Goal: Information Seeking & Learning: Learn about a topic

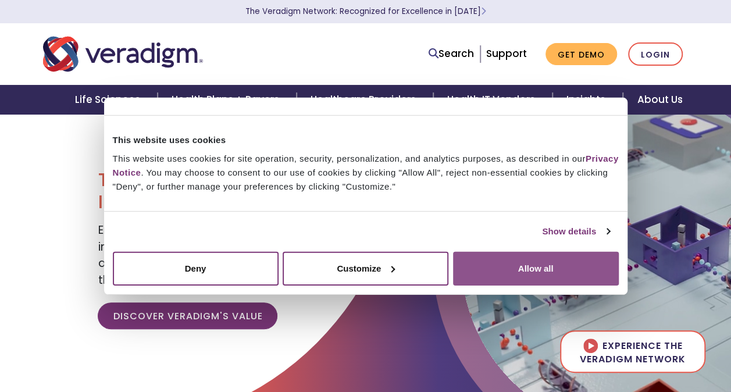
click at [516, 274] on button "Allow all" at bounding box center [536, 268] width 166 height 34
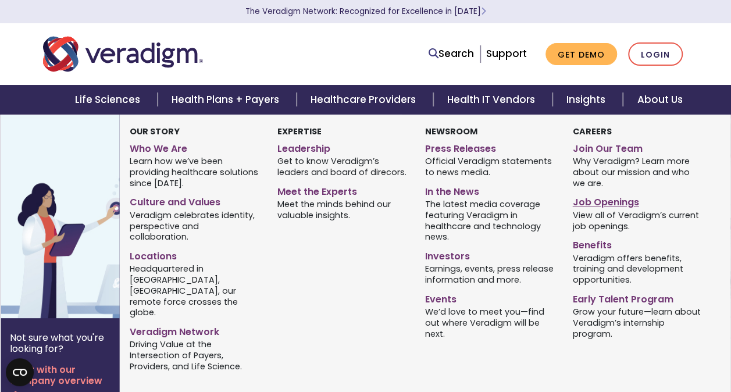
click at [606, 205] on link "Job Openings" at bounding box center [637, 200] width 130 height 17
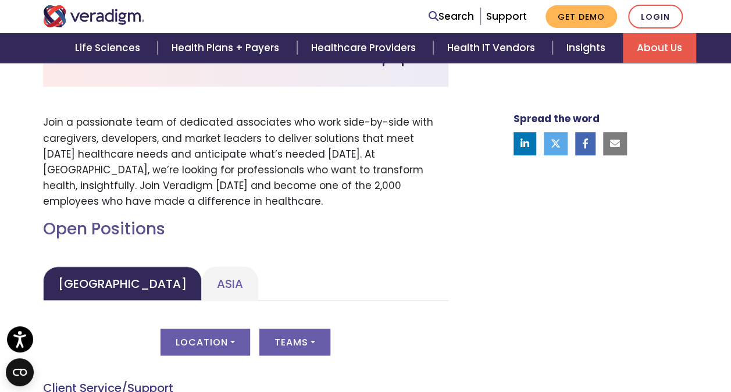
scroll to position [560, 0]
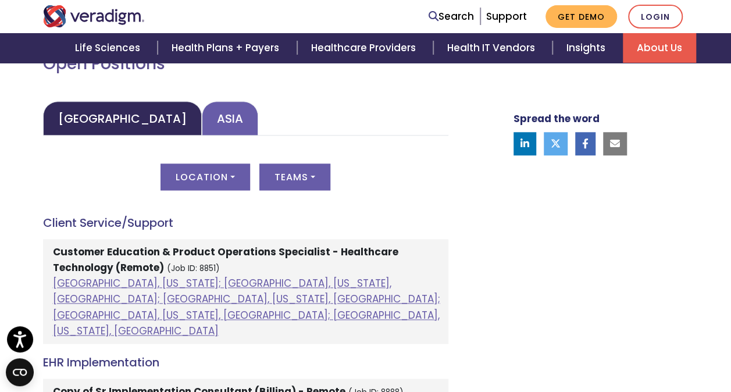
click at [202, 124] on link "Asia" at bounding box center [230, 118] width 56 height 34
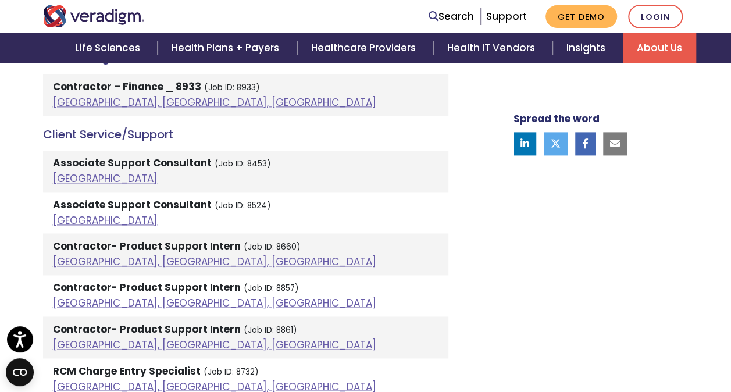
scroll to position [736, 0]
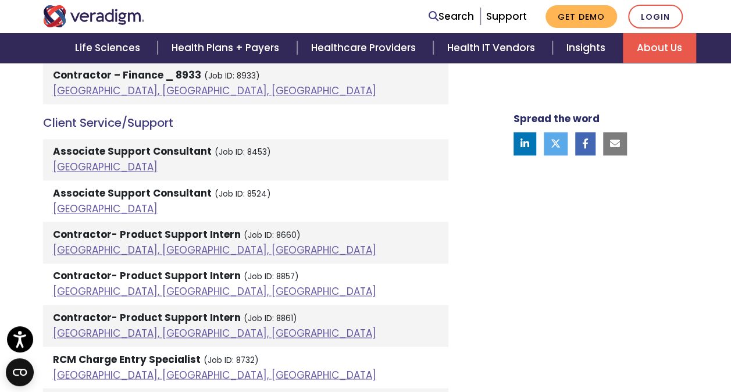
click at [332, 284] on li "Contractor- Product Support Intern (Job ID: 8857) Pune, Maharashtra, India" at bounding box center [245, 283] width 405 height 41
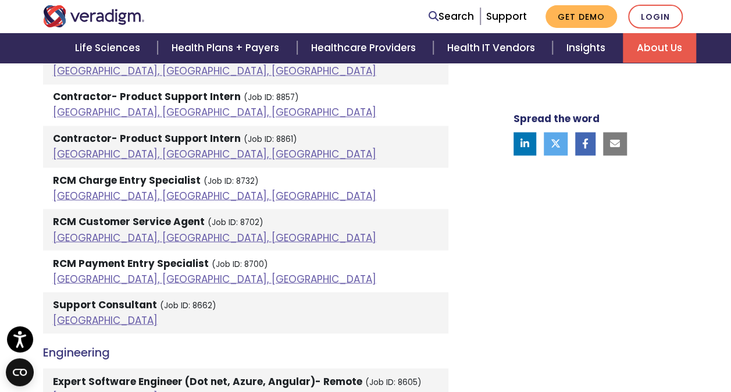
scroll to position [1096, 0]
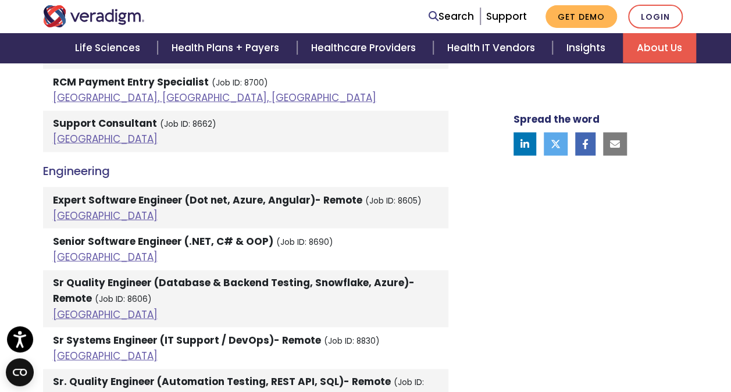
click at [155, 204] on strong "Expert Software Engineer (Dot net, Azure, Angular)- Remote" at bounding box center [207, 200] width 309 height 14
click at [69, 214] on link "India" at bounding box center [105, 216] width 105 height 14
